Goal: Information Seeking & Learning: Find specific fact

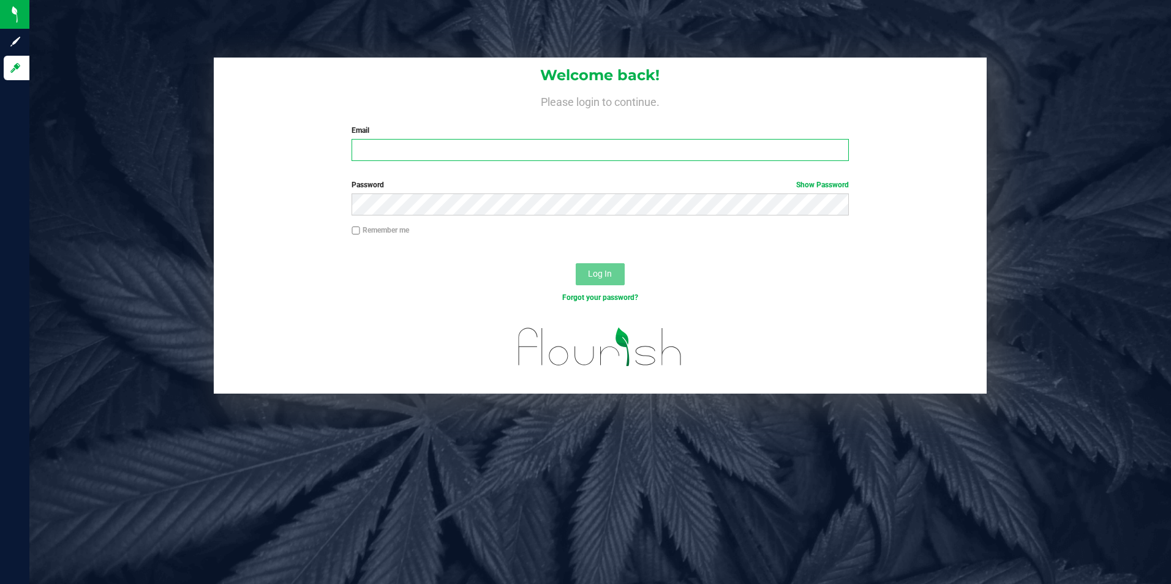
drag, startPoint x: 567, startPoint y: 153, endPoint x: 554, endPoint y: 157, distance: 13.0
click at [567, 153] on input "Email" at bounding box center [600, 150] width 497 height 22
type input "[PERSON_NAME][EMAIL_ADDRESS][PERSON_NAME][DOMAIN_NAME]"
click at [576, 263] on button "Log In" at bounding box center [600, 274] width 49 height 22
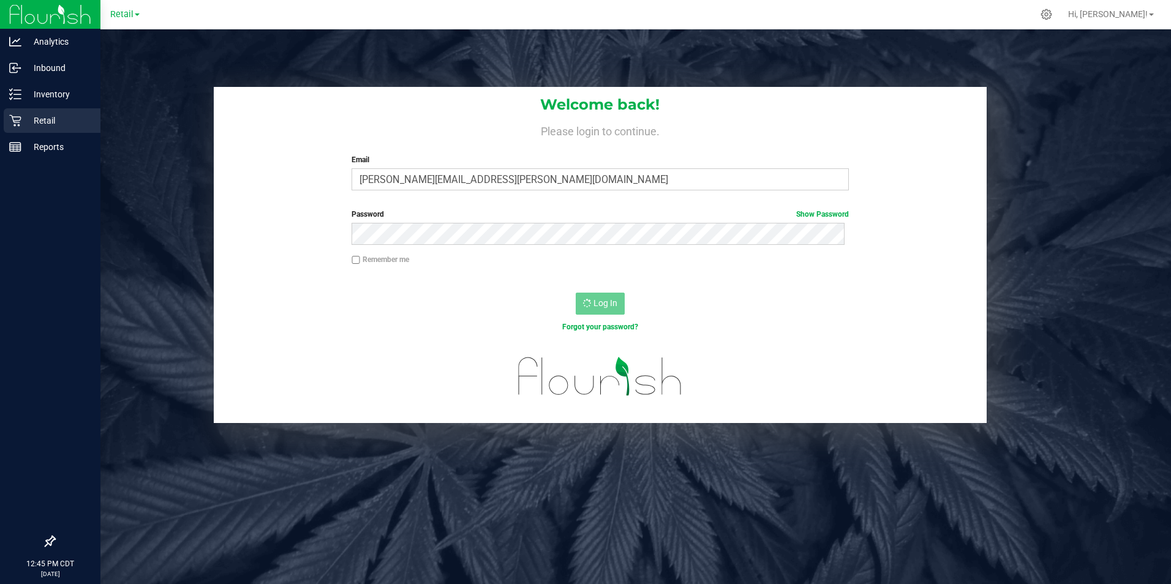
click at [51, 119] on p "Retail" at bounding box center [57, 120] width 73 height 15
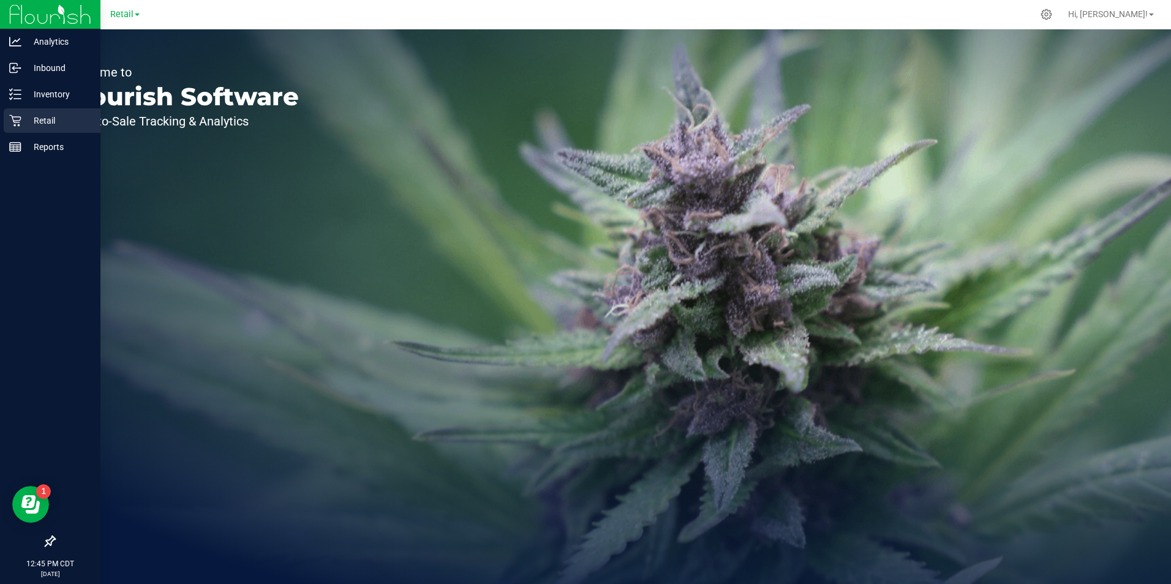
click at [24, 117] on p "Retail" at bounding box center [57, 120] width 73 height 15
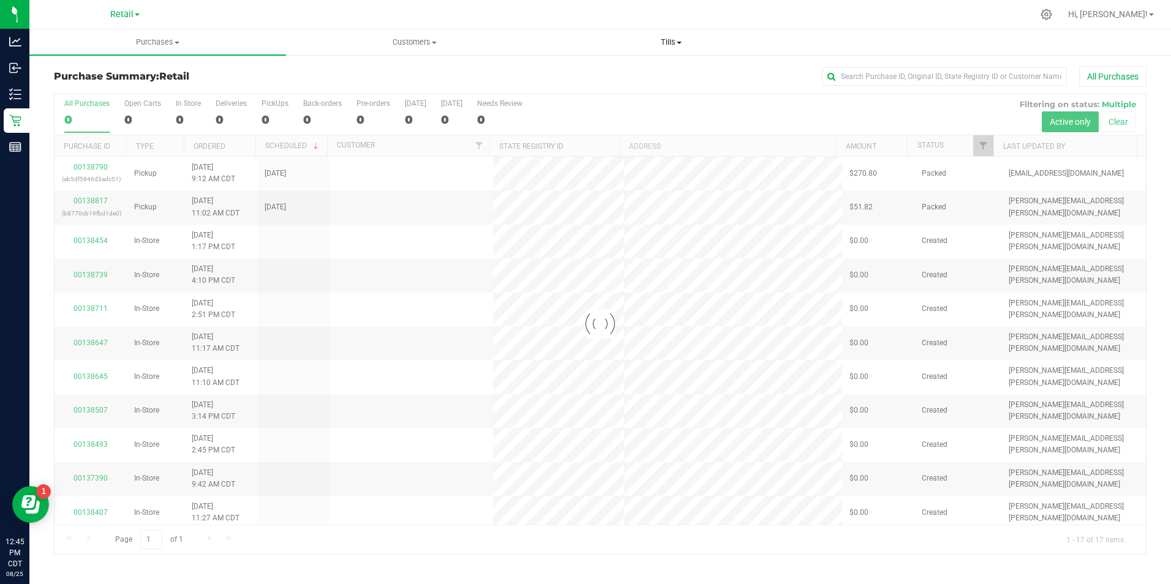
click at [657, 39] on span "Tills" at bounding box center [671, 42] width 255 height 11
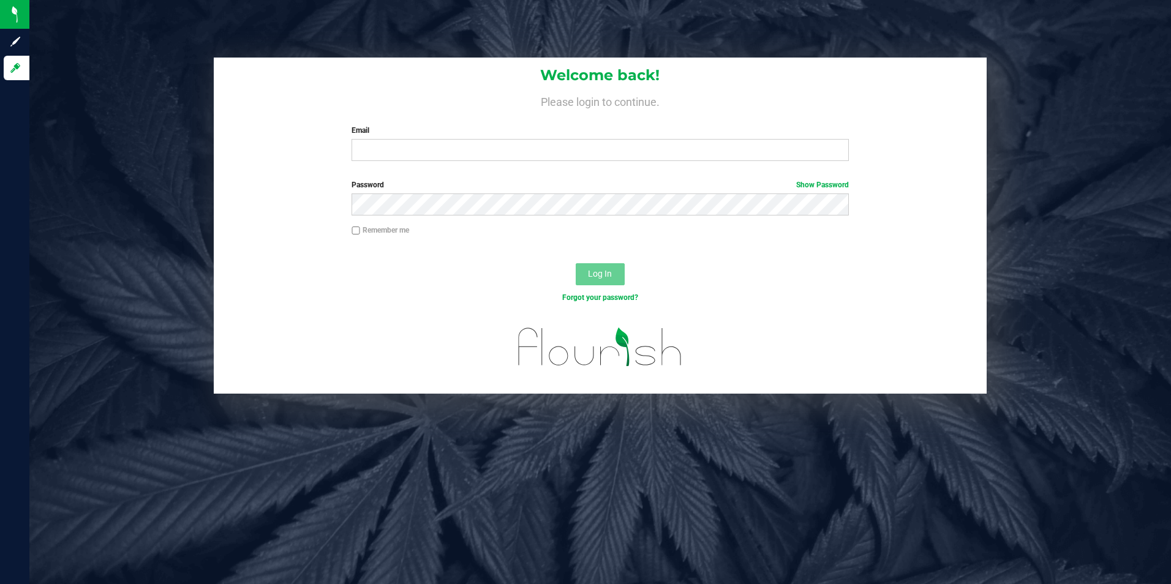
drag, startPoint x: 540, startPoint y: 177, endPoint x: 533, endPoint y: 162, distance: 16.2
click at [541, 175] on form "Welcome back! Please login to continue. Email Required Please format your email…" at bounding box center [600, 226] width 755 height 336
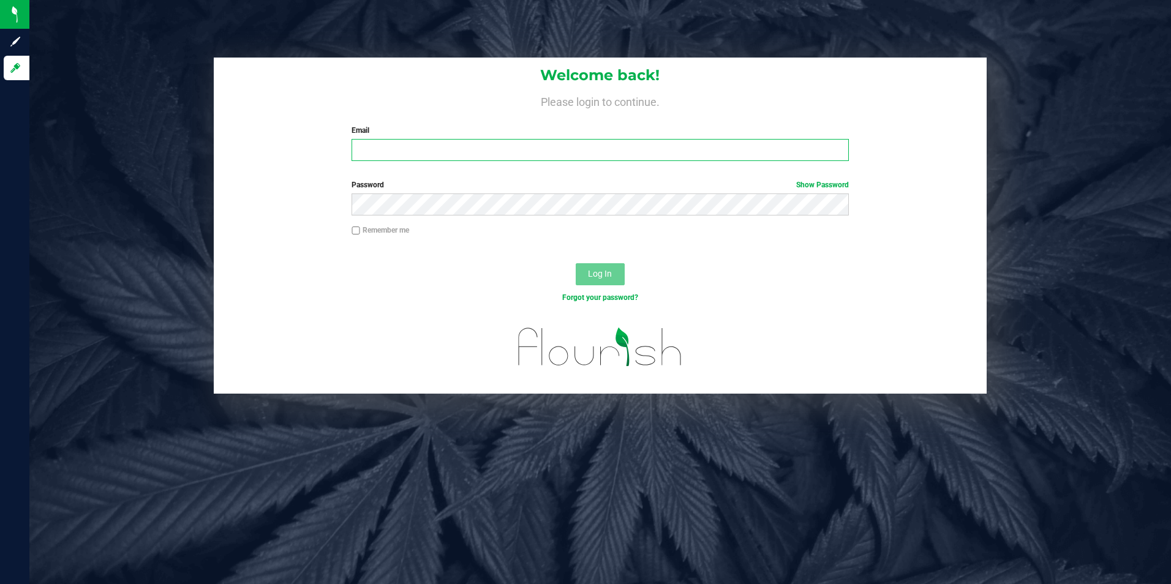
click at [533, 161] on input "Email" at bounding box center [600, 150] width 497 height 22
type input "[PERSON_NAME][EMAIL_ADDRESS][PERSON_NAME][DOMAIN_NAME]"
click at [576, 263] on button "Log In" at bounding box center [600, 274] width 49 height 22
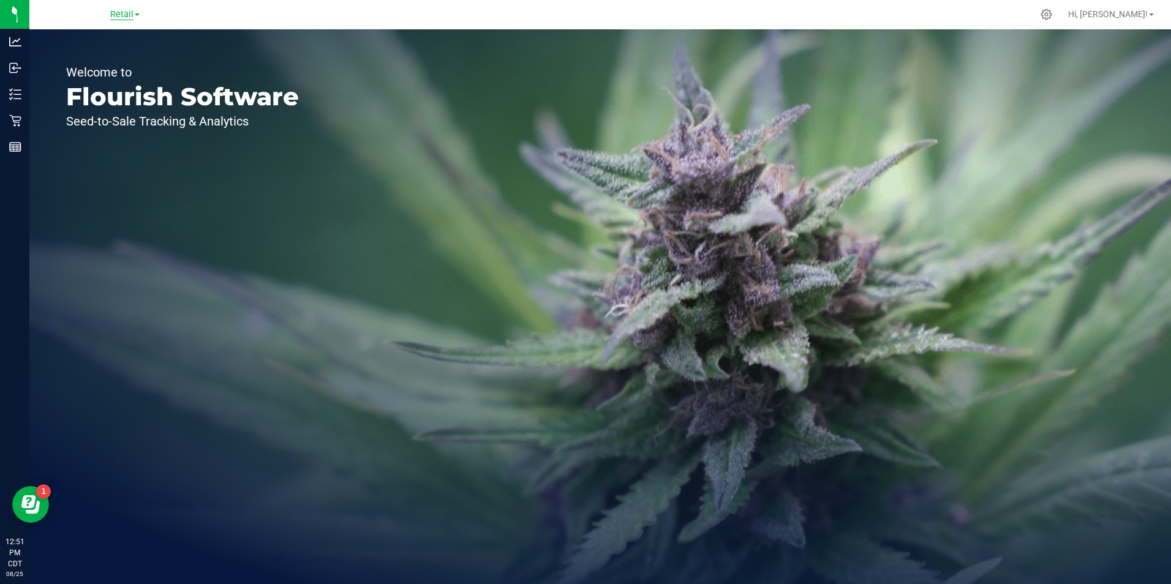
click at [123, 13] on span "Retail" at bounding box center [121, 14] width 23 height 11
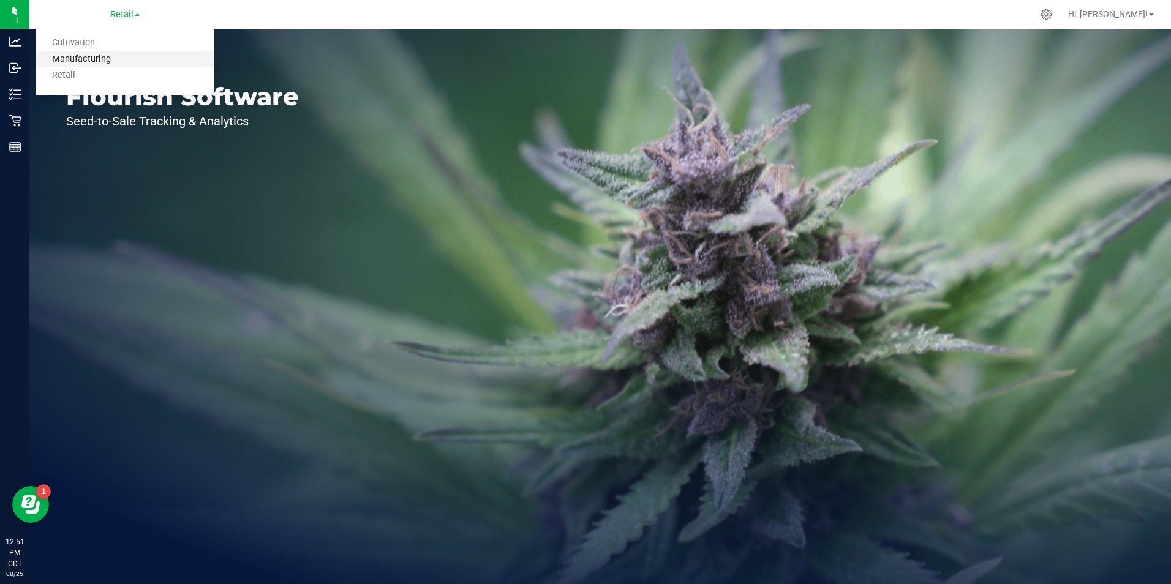
click at [122, 55] on link "Manufacturing" at bounding box center [125, 59] width 179 height 17
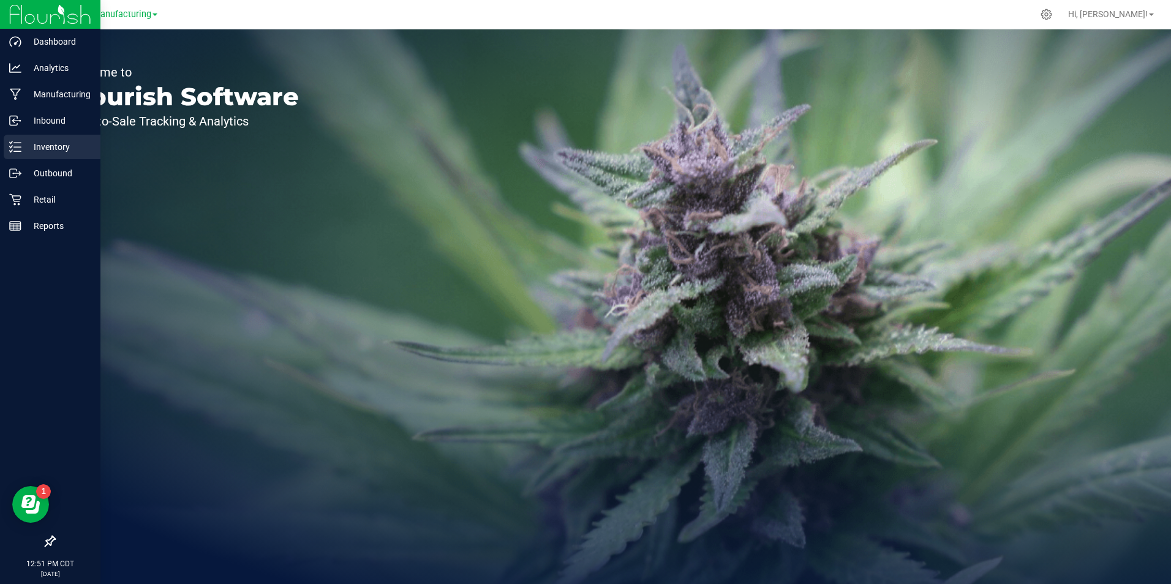
click at [17, 145] on icon at bounding box center [15, 147] width 12 height 12
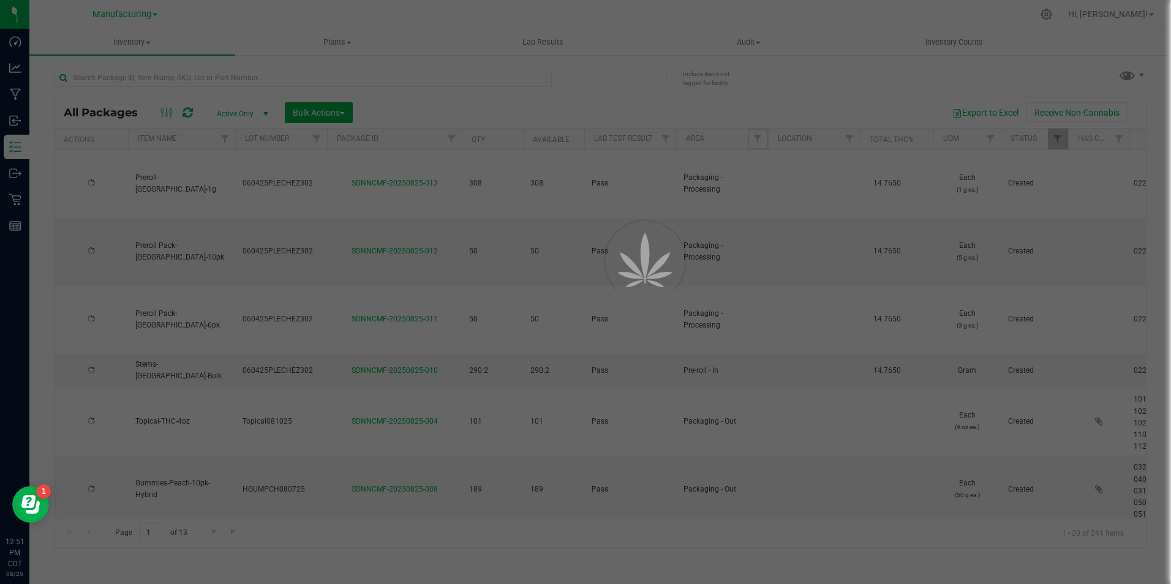
click at [756, 138] on span "Filter" at bounding box center [758, 139] width 10 height 10
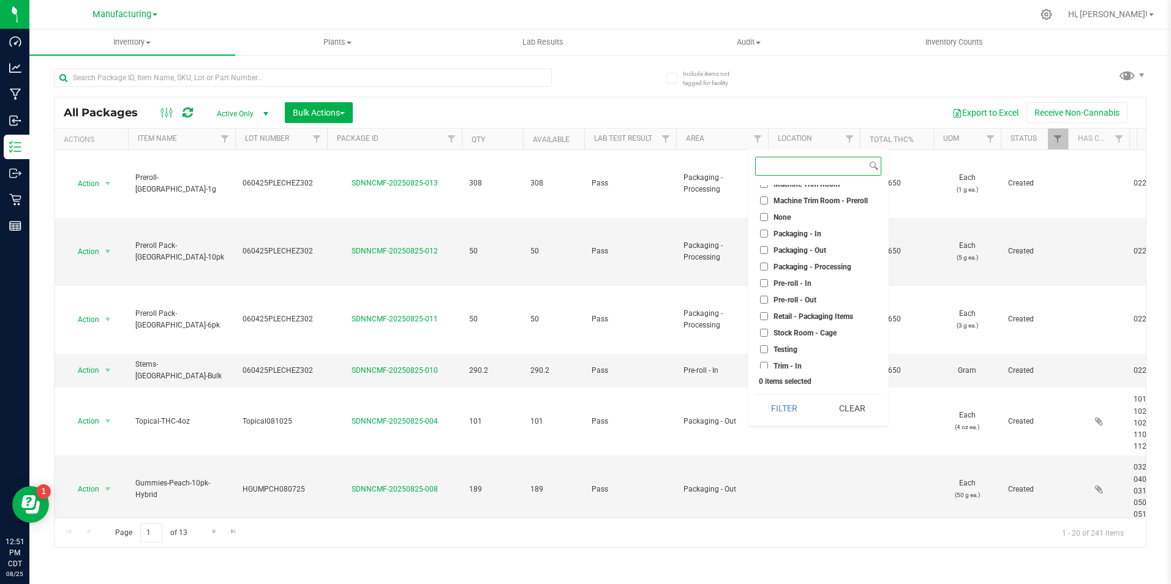
scroll to position [306, 0]
click at [796, 242] on ul "Select All Cure Room Grow 1 - EXT Room Kitchen - Cage Kitchen - In Kitchen - Ou…" at bounding box center [818, 277] width 126 height 184
click at [793, 246] on span "Packaging - Out" at bounding box center [800, 249] width 53 height 7
click at [768, 246] on input "Packaging - Out" at bounding box center [764, 249] width 8 height 8
checkbox input "true"
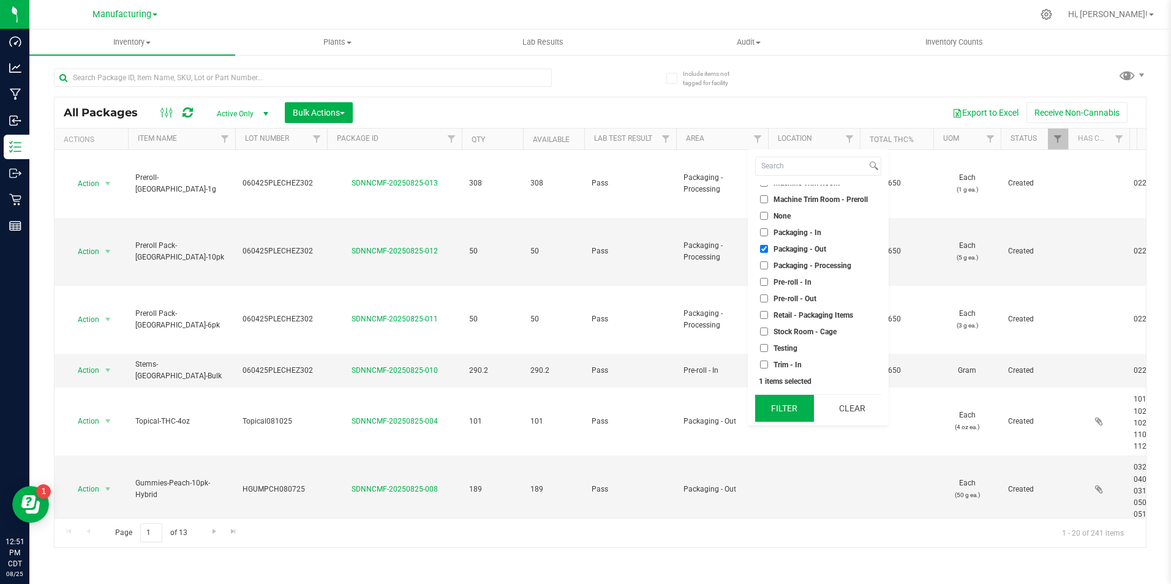
click at [802, 406] on button "Filter" at bounding box center [784, 408] width 59 height 27
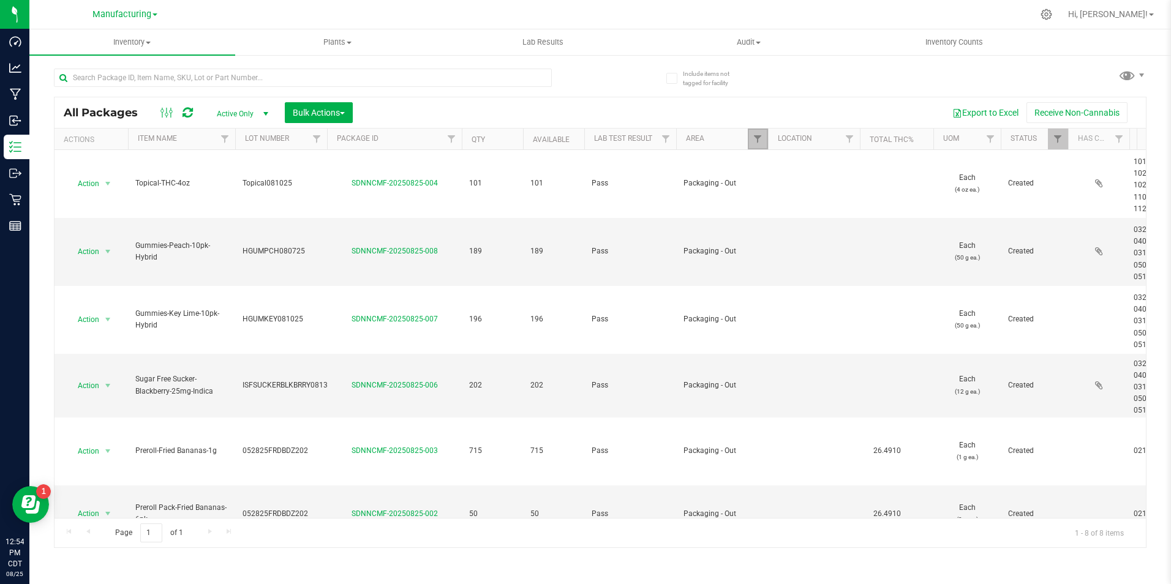
drag, startPoint x: 760, startPoint y: 143, endPoint x: 769, endPoint y: 148, distance: 10.2
click at [760, 142] on span "Filter" at bounding box center [758, 139] width 10 height 10
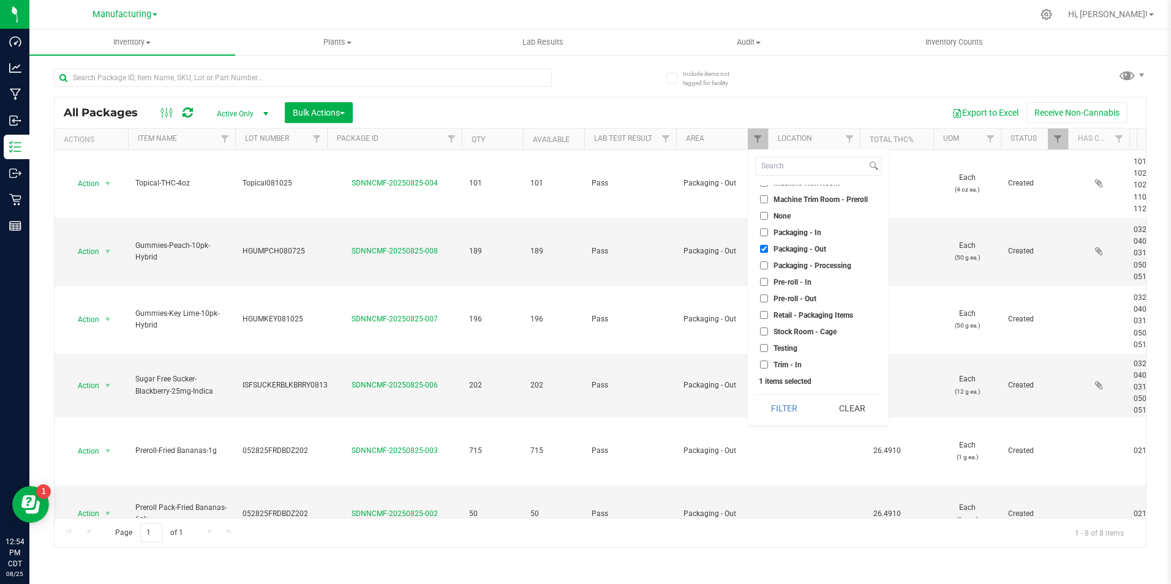
drag, startPoint x: 844, startPoint y: 406, endPoint x: 814, endPoint y: 393, distance: 32.7
click at [844, 405] on button "Clear" at bounding box center [852, 408] width 59 height 27
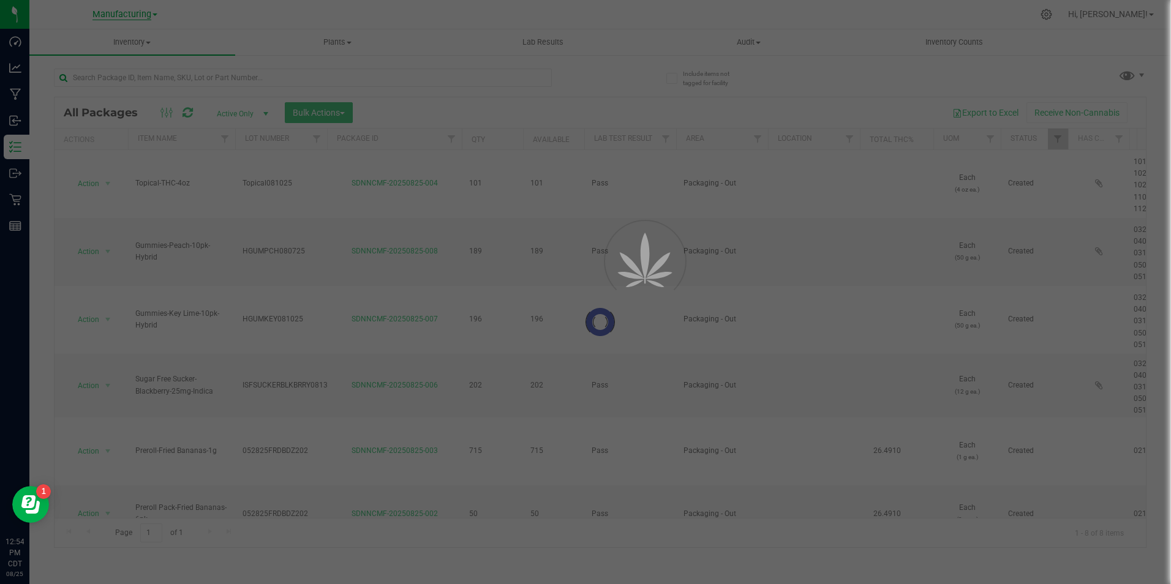
click at [135, 9] on span "Manufacturing" at bounding box center [121, 14] width 59 height 11
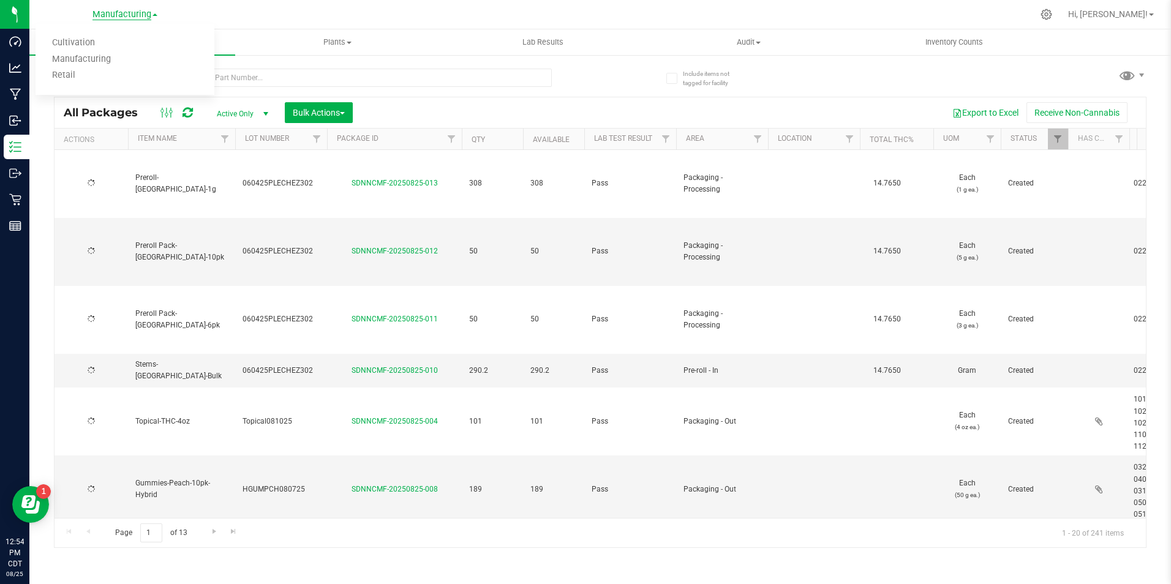
click at [135, 15] on span "Manufacturing" at bounding box center [121, 14] width 59 height 11
type input "[DATE]"
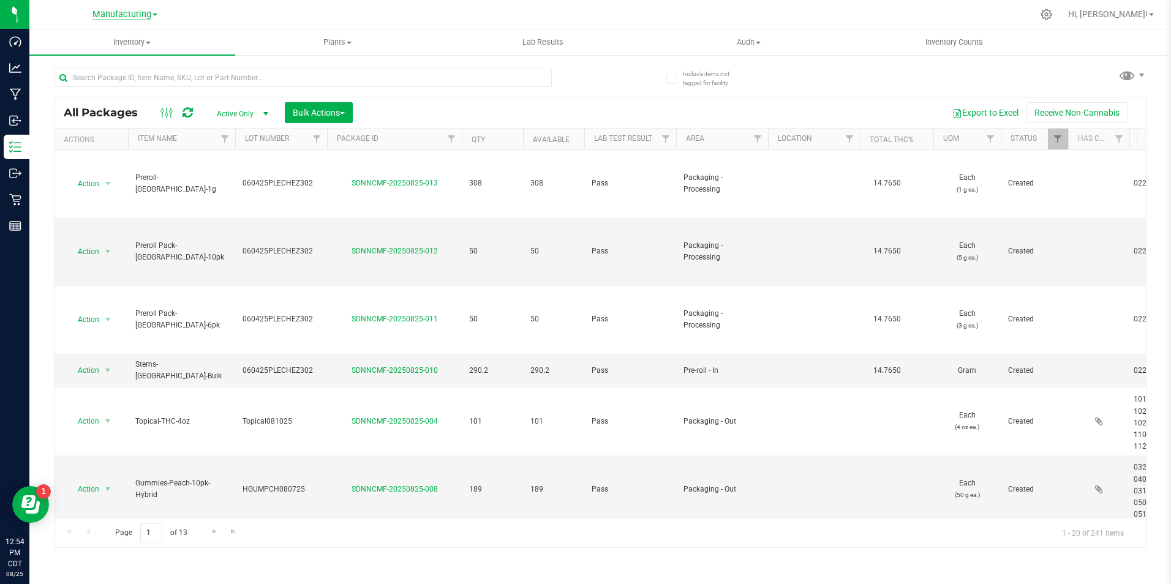
click at [135, 16] on span "Manufacturing" at bounding box center [121, 14] width 59 height 11
drag, startPoint x: 135, startPoint y: 16, endPoint x: 86, endPoint y: 77, distance: 78.3
click at [86, 77] on link "Retail" at bounding box center [125, 75] width 179 height 17
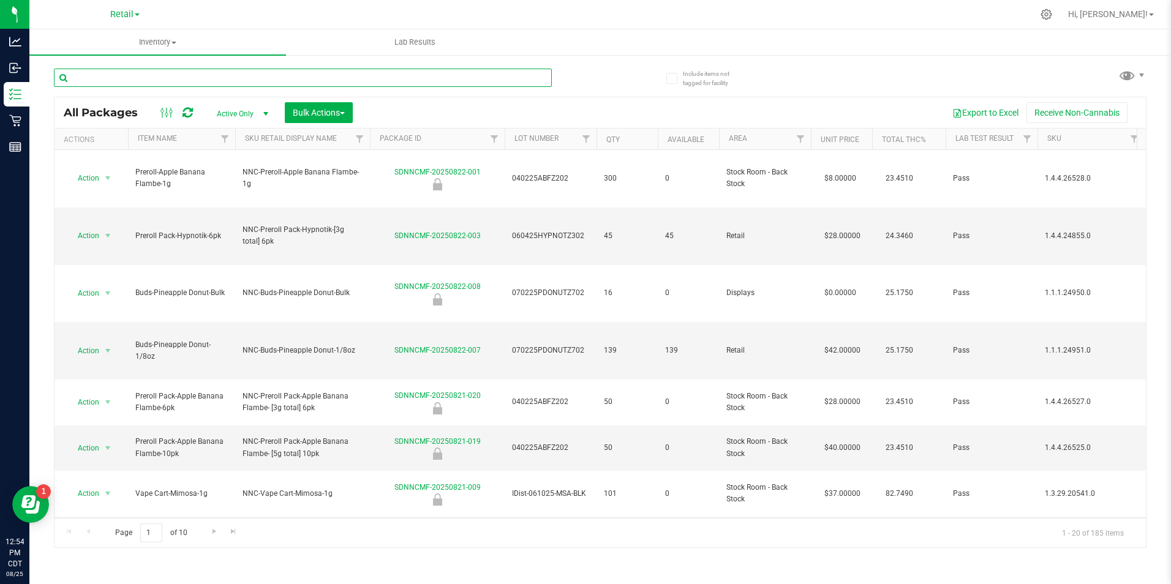
click at [341, 82] on input "text" at bounding box center [303, 78] width 498 height 18
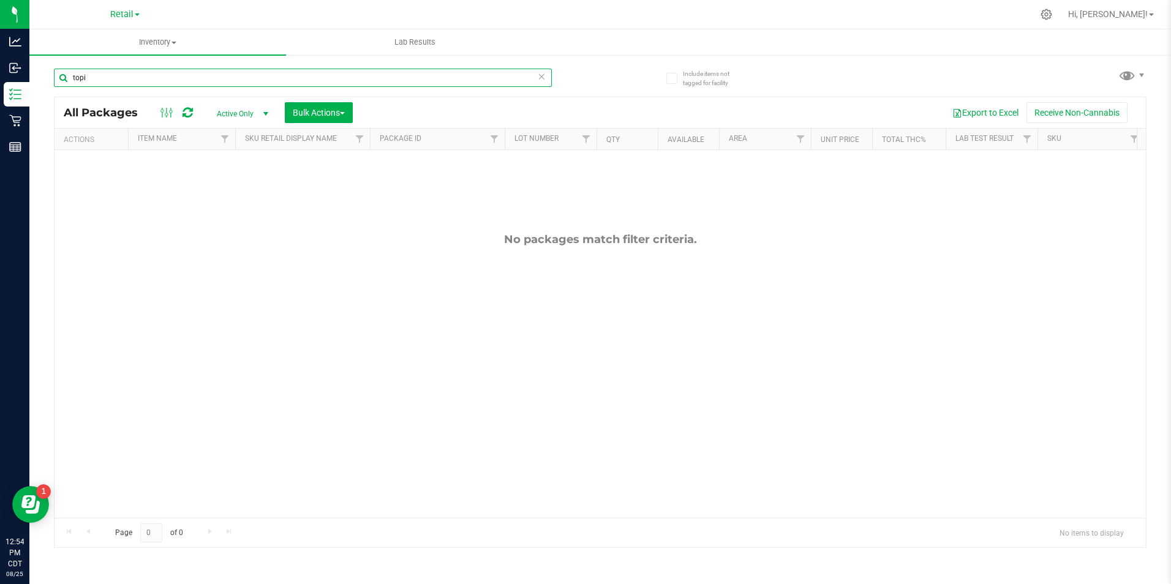
type input "topi"
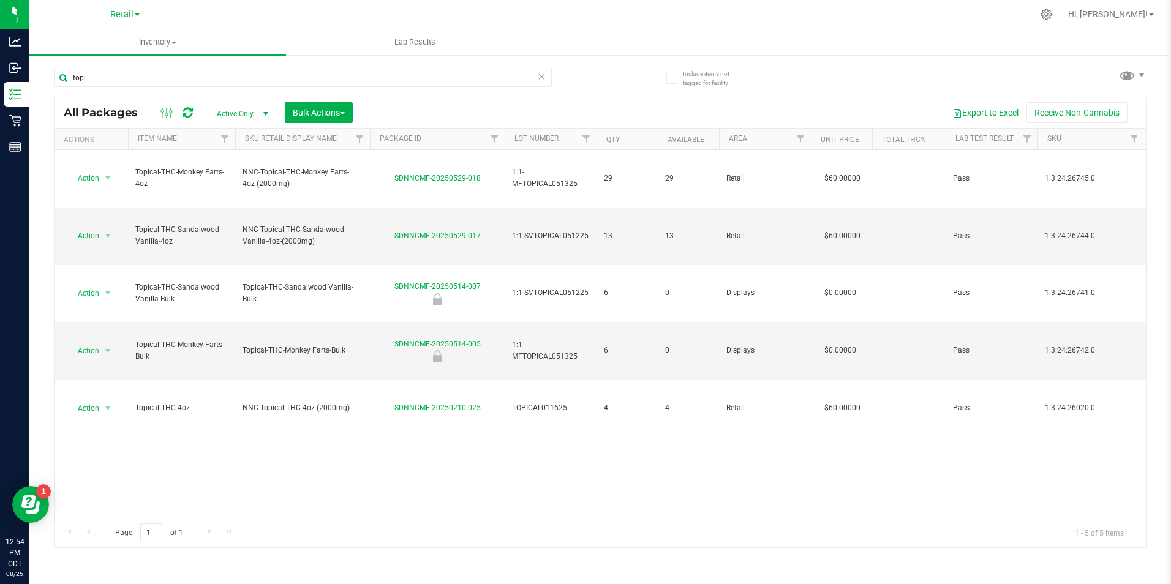
click at [540, 76] on icon at bounding box center [542, 76] width 9 height 15
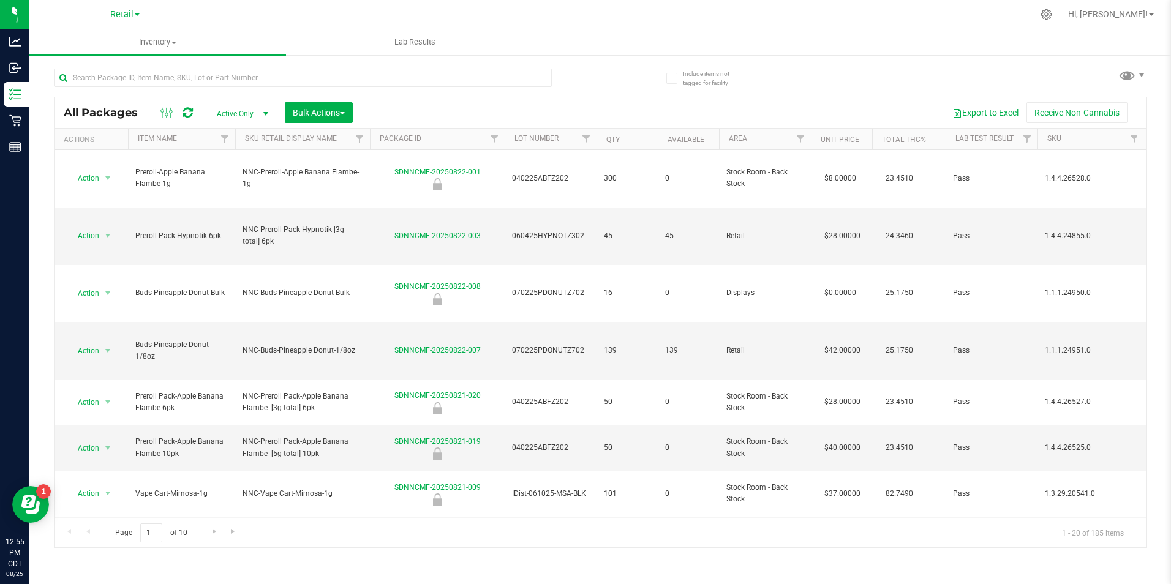
click at [140, 8] on div "Retail Cultivation Manufacturing Retail" at bounding box center [125, 14] width 179 height 19
click at [135, 9] on link "Retail" at bounding box center [124, 14] width 29 height 12
click at [95, 66] on link "Manufacturing" at bounding box center [125, 59] width 179 height 17
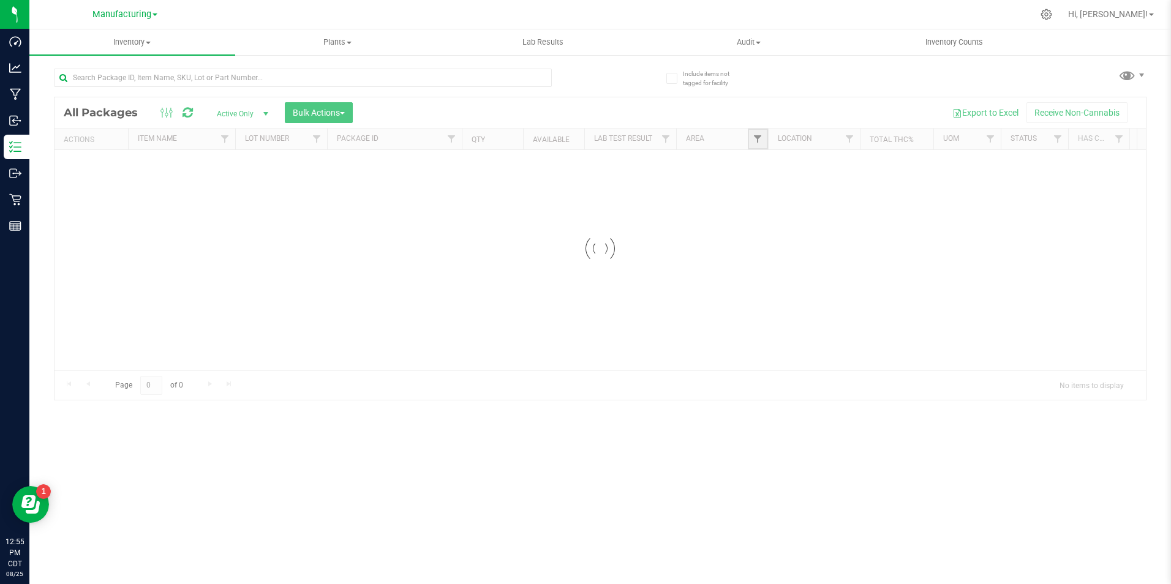
click at [759, 138] on span "Filter" at bounding box center [758, 139] width 10 height 10
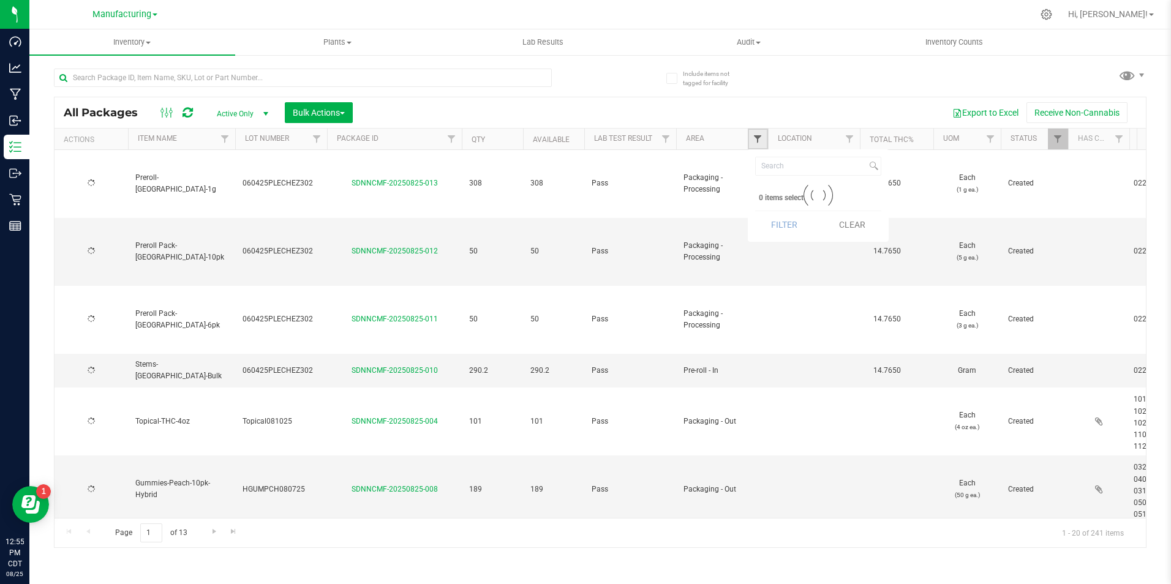
click at [758, 138] on span "Filter" at bounding box center [758, 139] width 10 height 10
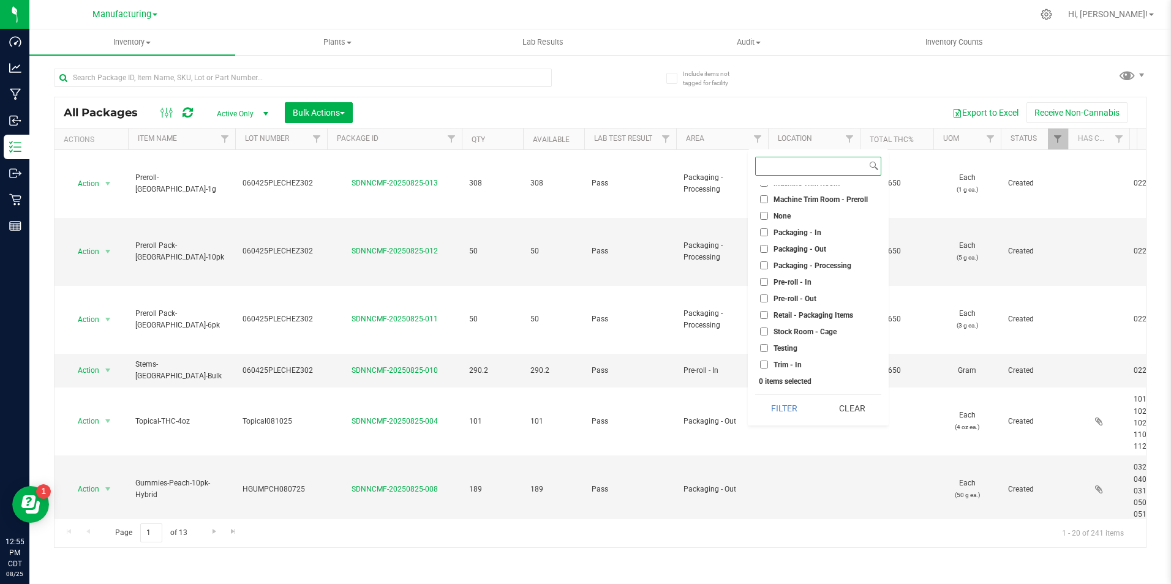
scroll to position [325, 0]
click at [816, 234] on span "Packaging - Out" at bounding box center [800, 230] width 53 height 7
click at [768, 234] on input "Packaging - Out" at bounding box center [764, 230] width 8 height 8
checkbox input "true"
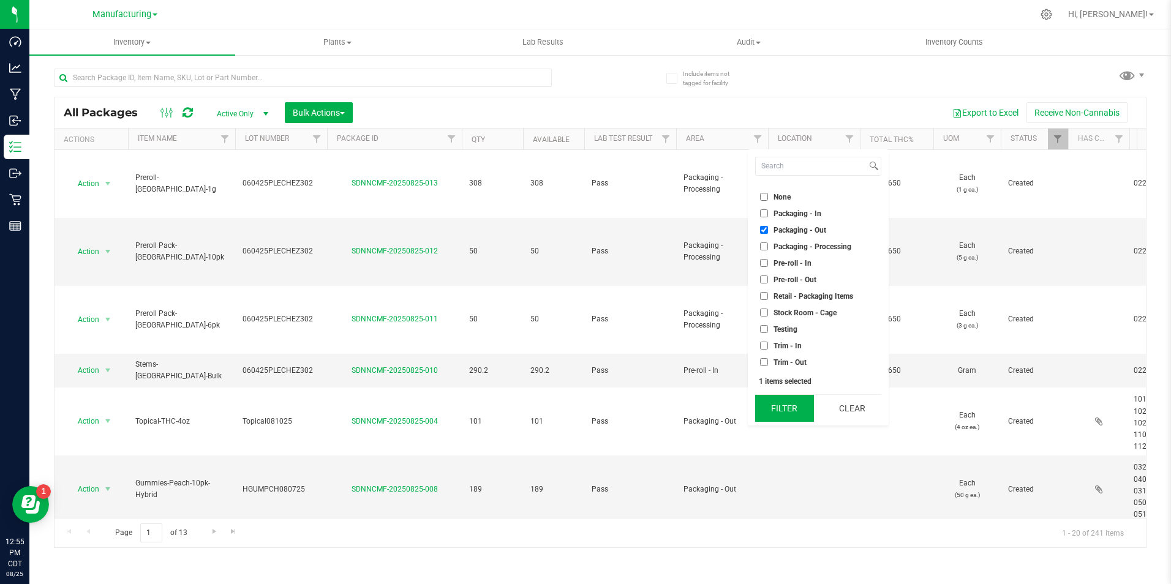
click at [789, 405] on button "Filter" at bounding box center [784, 408] width 59 height 27
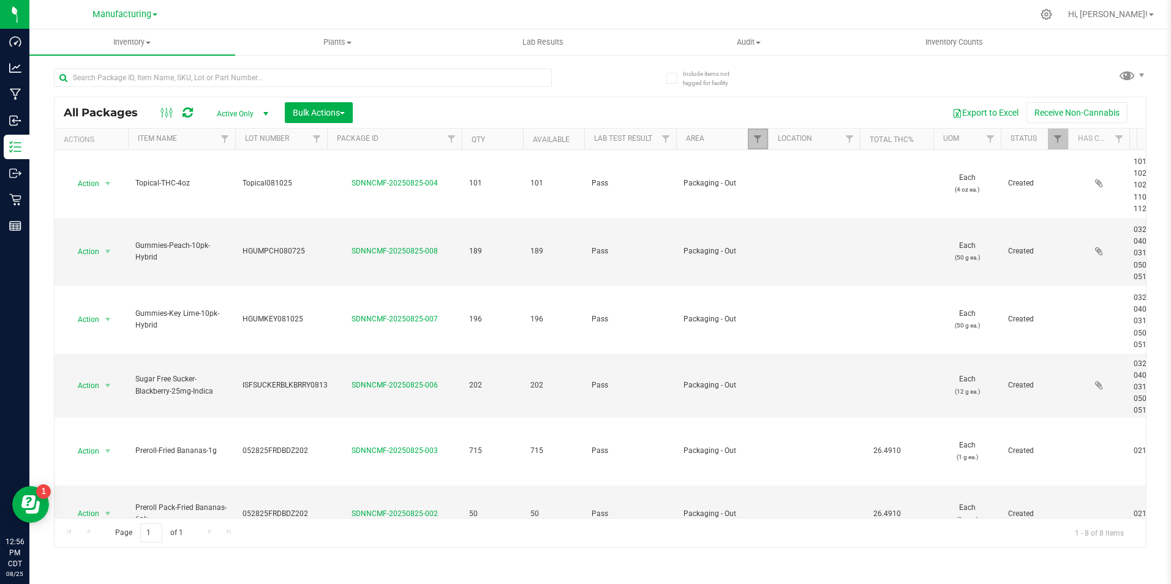
drag, startPoint x: 759, startPoint y: 143, endPoint x: 777, endPoint y: 154, distance: 20.4
click at [761, 143] on span "Filter" at bounding box center [758, 139] width 10 height 10
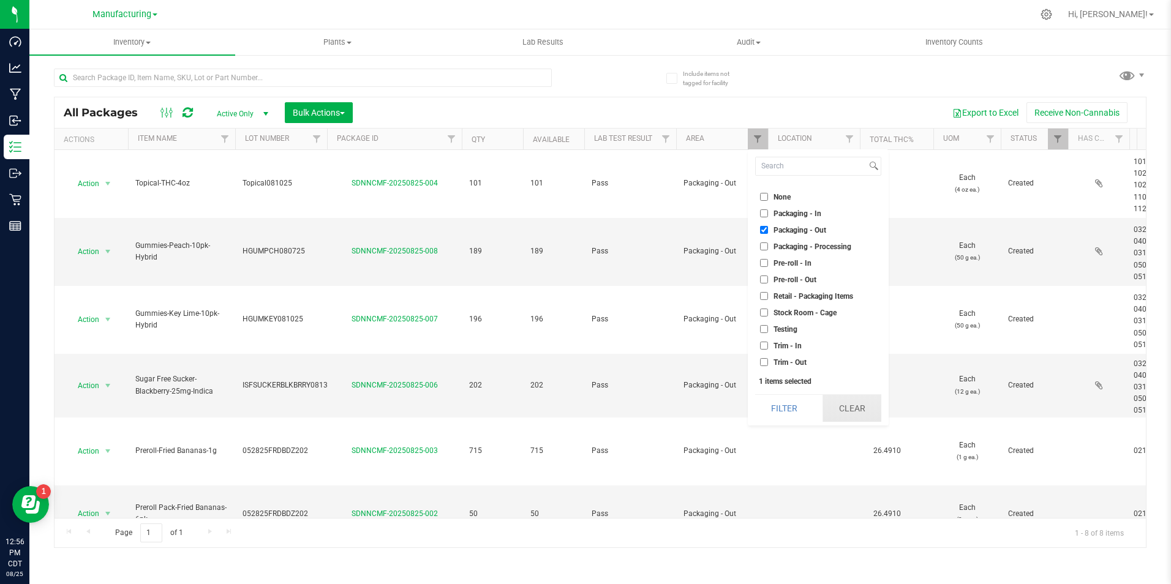
click at [866, 414] on button "Clear" at bounding box center [852, 408] width 59 height 27
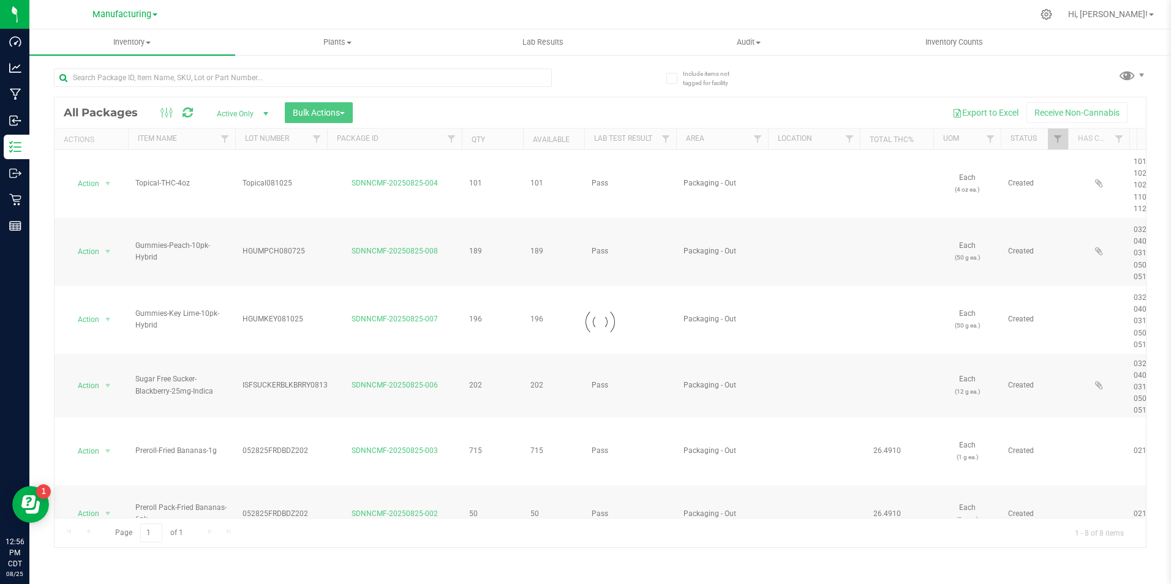
click at [126, 13] on span "Manufacturing" at bounding box center [121, 14] width 59 height 10
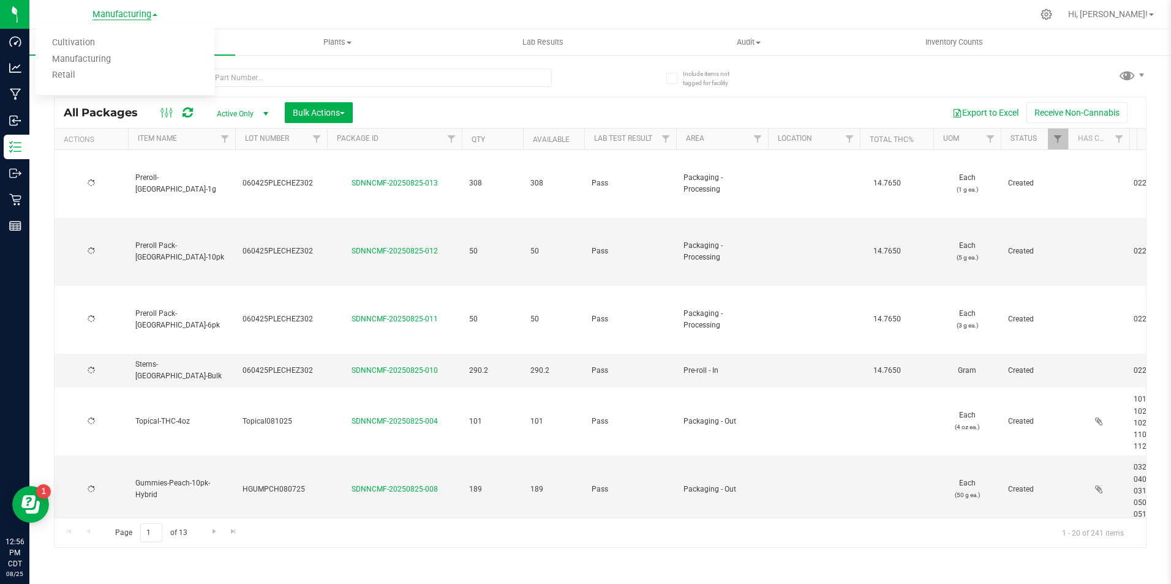
type input "[DATE]"
click at [120, 72] on link "Retail" at bounding box center [125, 75] width 179 height 17
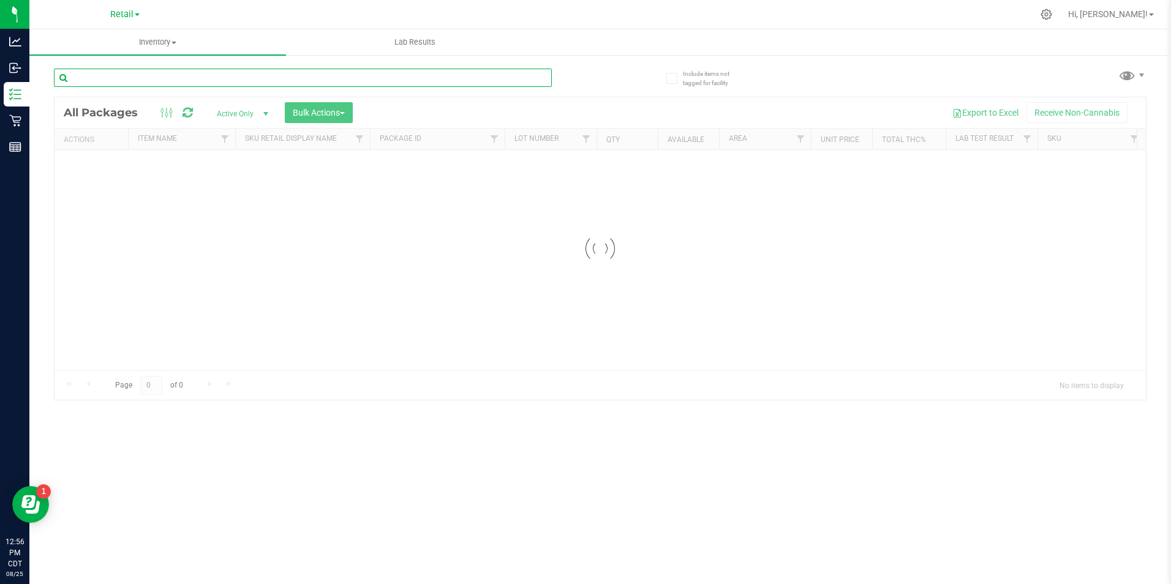
click at [197, 75] on input "text" at bounding box center [303, 78] width 498 height 18
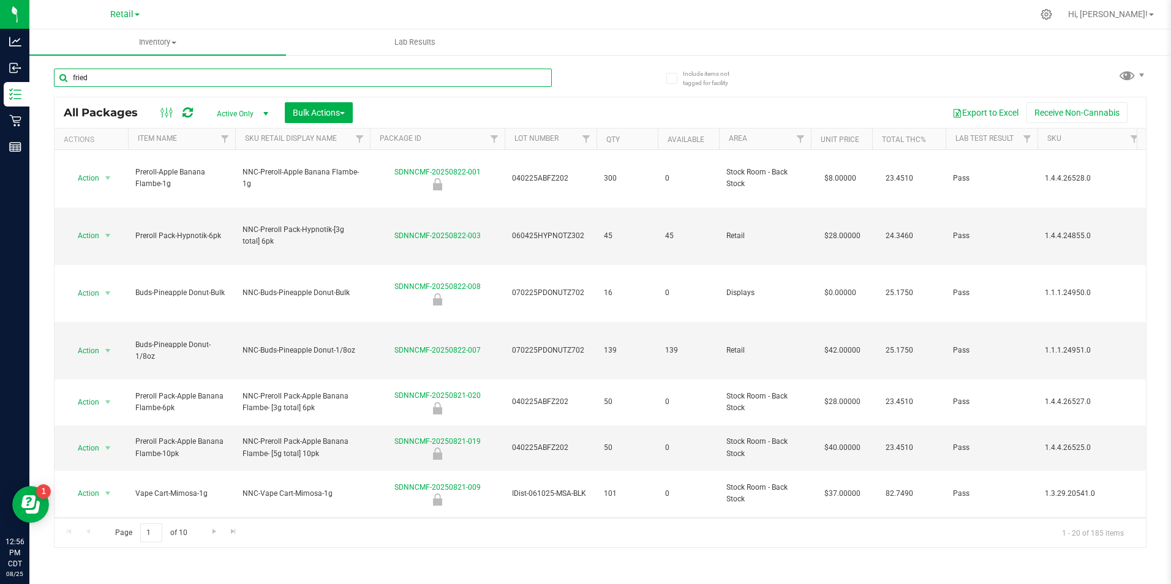
type input "fried"
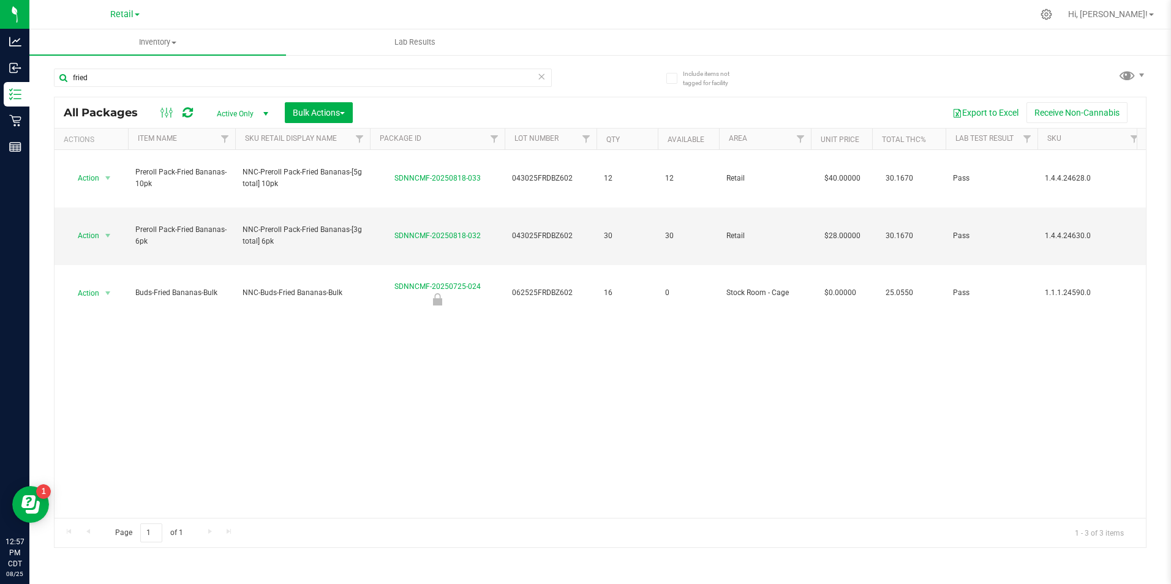
click at [540, 77] on icon at bounding box center [542, 76] width 9 height 15
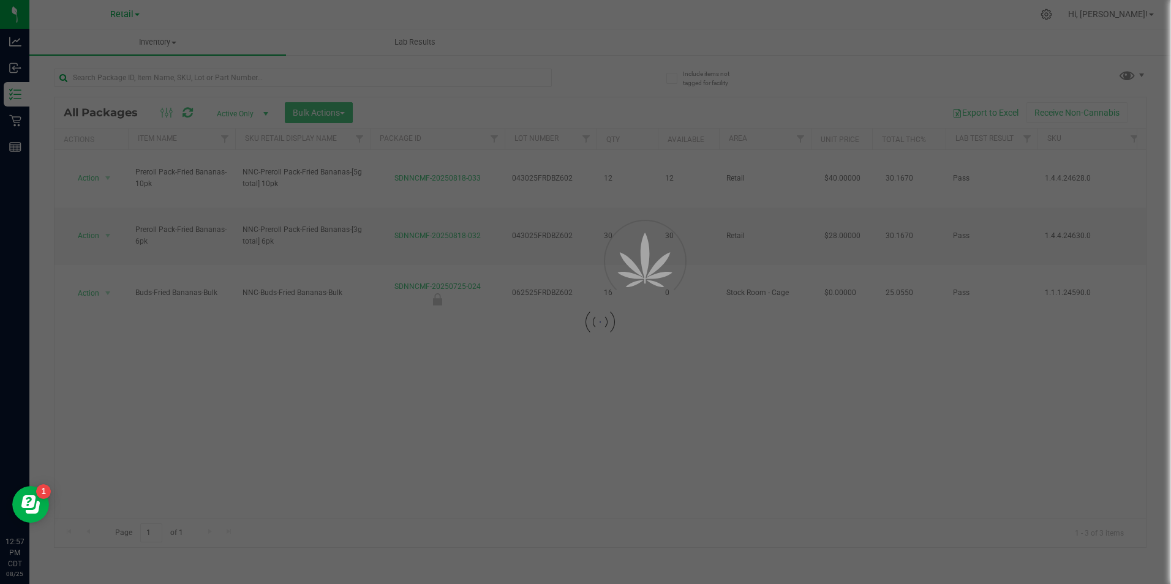
click at [465, 81] on div at bounding box center [585, 292] width 1171 height 584
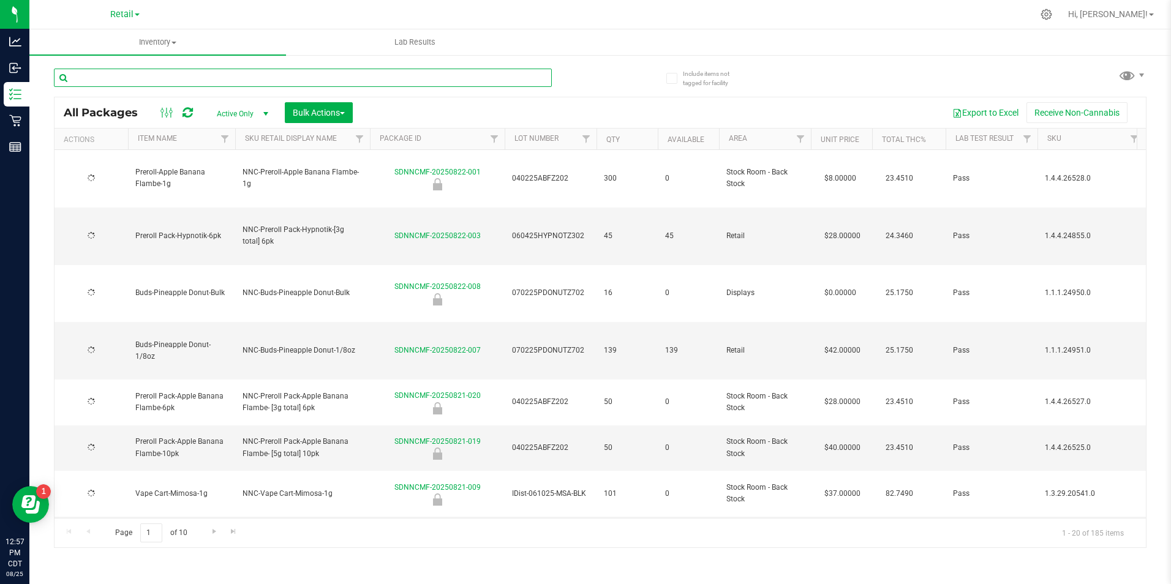
click at [461, 82] on input "text" at bounding box center [303, 78] width 498 height 18
type input "hyp"
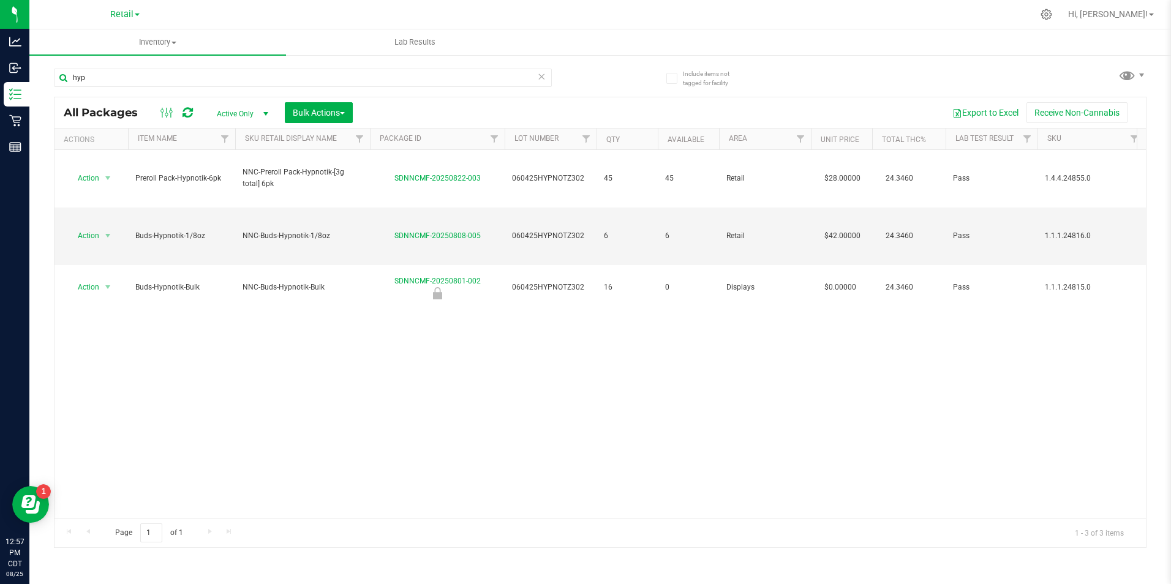
click at [543, 72] on icon at bounding box center [542, 76] width 9 height 15
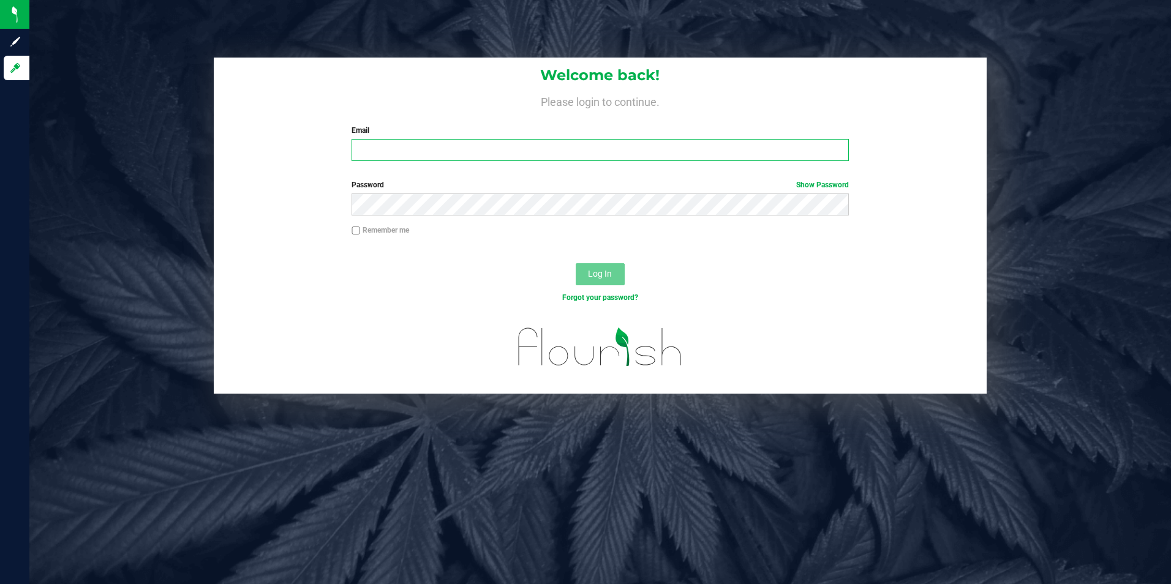
click at [640, 152] on input "Email" at bounding box center [600, 150] width 497 height 22
type input "[PERSON_NAME][EMAIL_ADDRESS][PERSON_NAME][DOMAIN_NAME]"
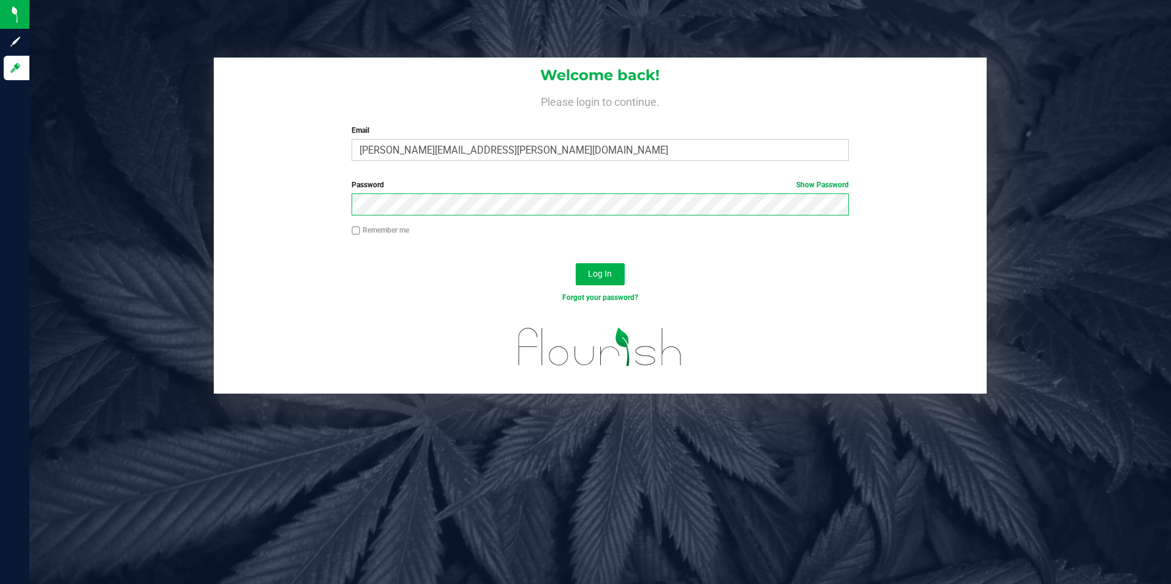
click at [576, 263] on button "Log In" at bounding box center [600, 274] width 49 height 22
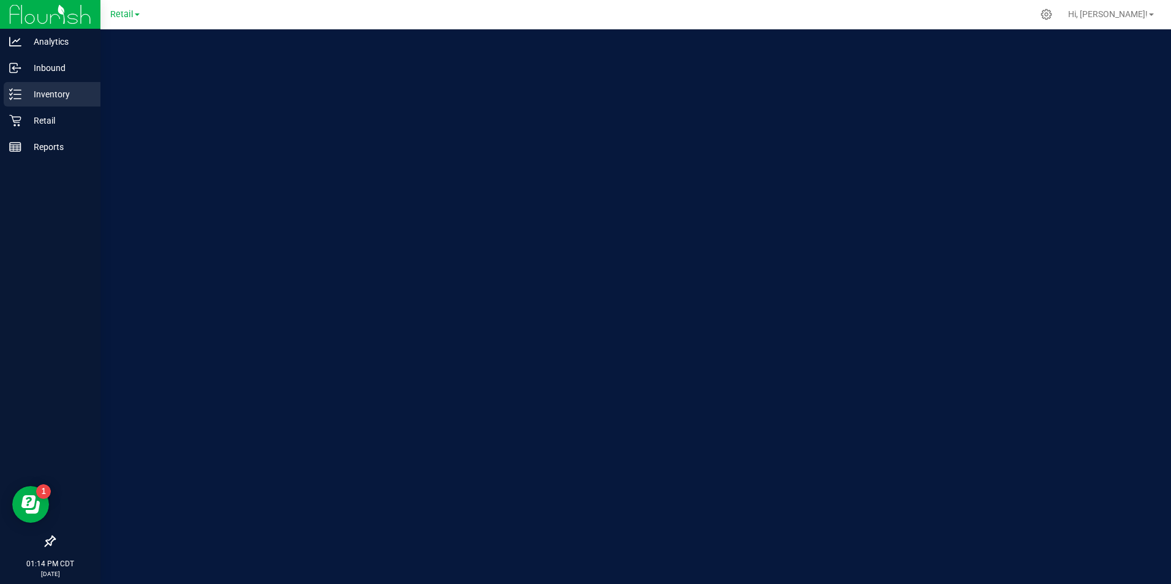
click at [20, 91] on icon at bounding box center [15, 94] width 12 height 12
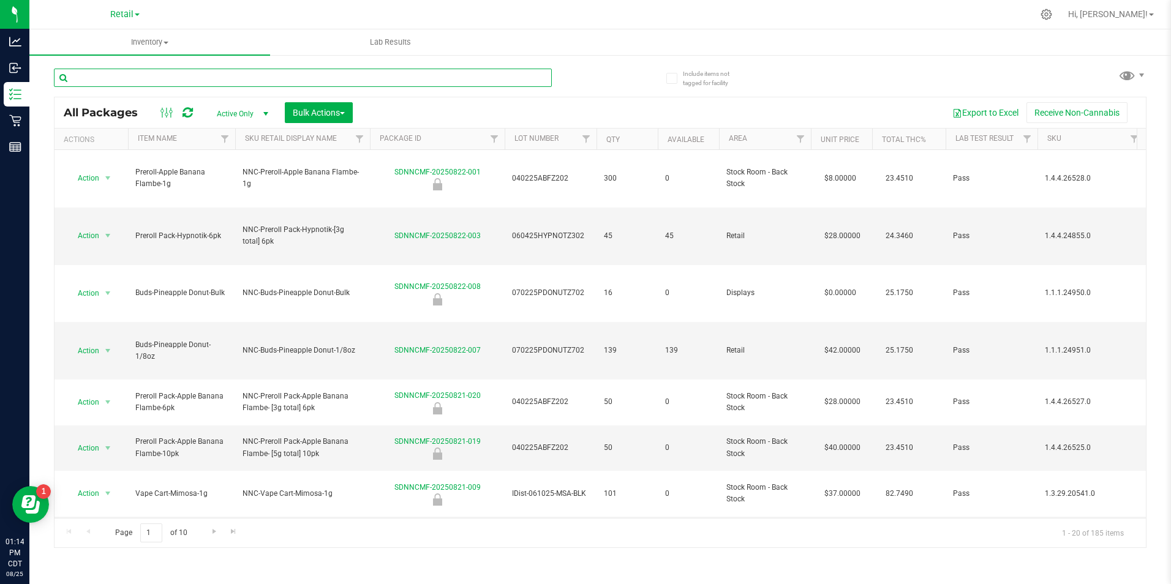
click at [140, 79] on input "text" at bounding box center [303, 78] width 498 height 18
type input "grape"
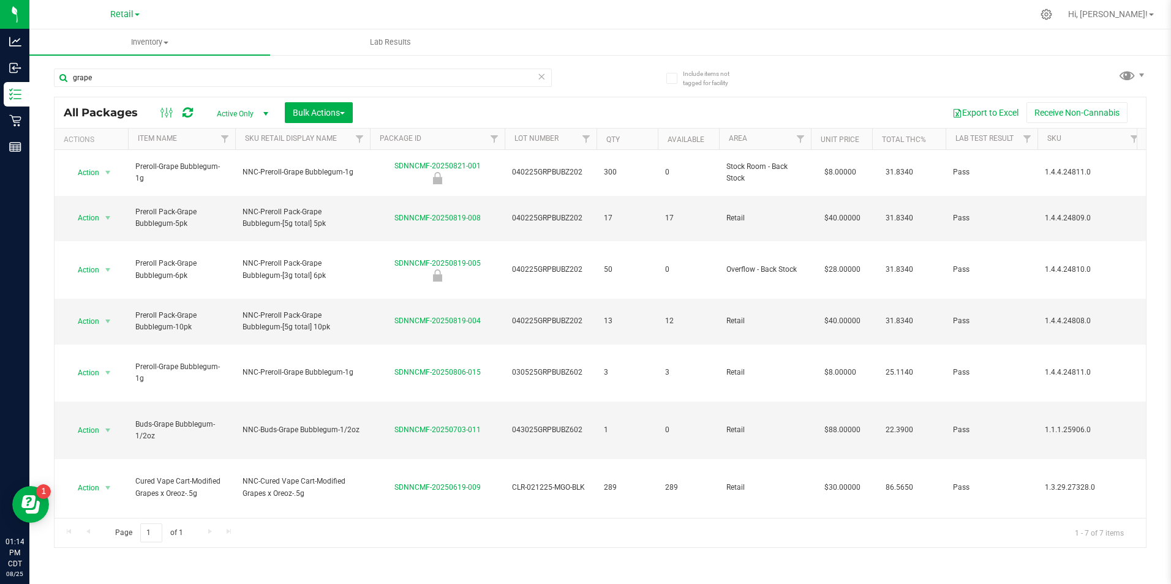
click at [540, 80] on icon at bounding box center [542, 76] width 9 height 15
